Goal: Obtain resource: Obtain resource

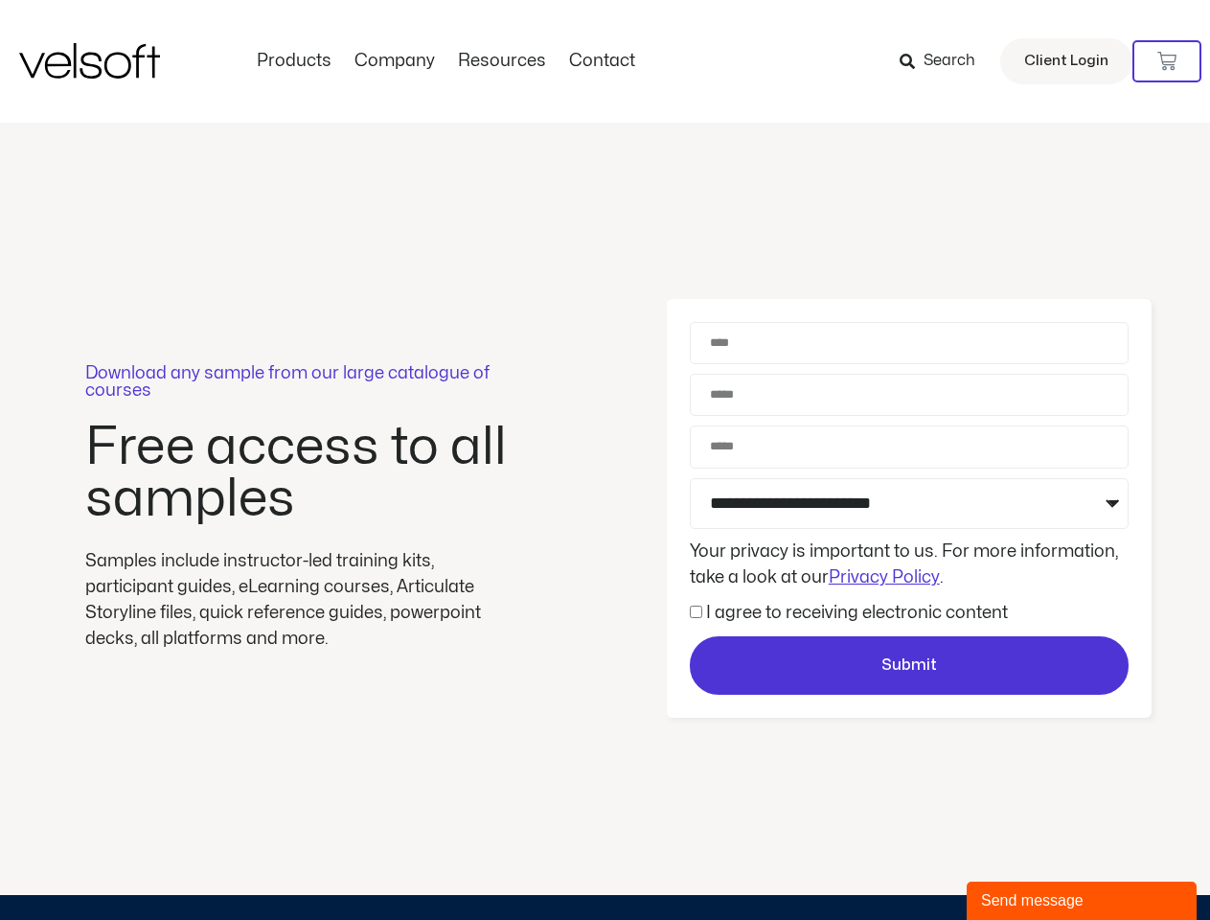
click at [604, 460] on div "Download any sample from our large catalogue of courses Free access to all samp…" at bounding box center [605, 509] width 1210 height 772
click at [1167, 61] on icon at bounding box center [1166, 61] width 19 height 19
click at [1081, 900] on div "Send message" at bounding box center [1081, 900] width 201 height 23
